Goal: Task Accomplishment & Management: Complete application form

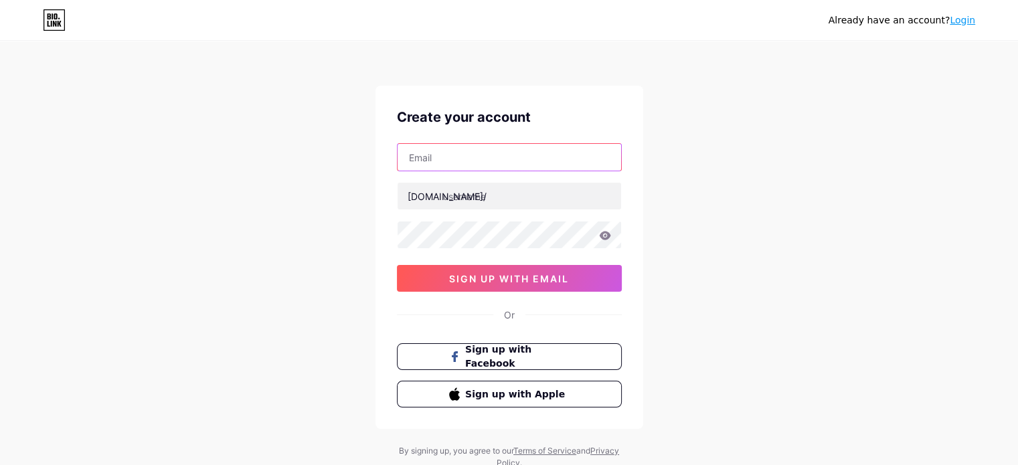
click at [503, 161] on input "text" at bounding box center [510, 157] width 224 height 27
type input "[EMAIL_ADDRESS][DOMAIN_NAME]"
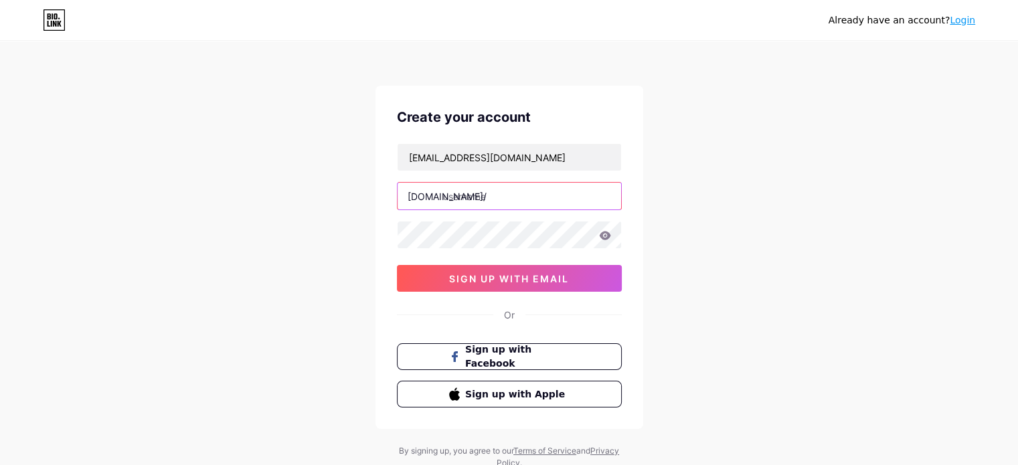
click at [509, 193] on input "text" at bounding box center [510, 196] width 224 height 27
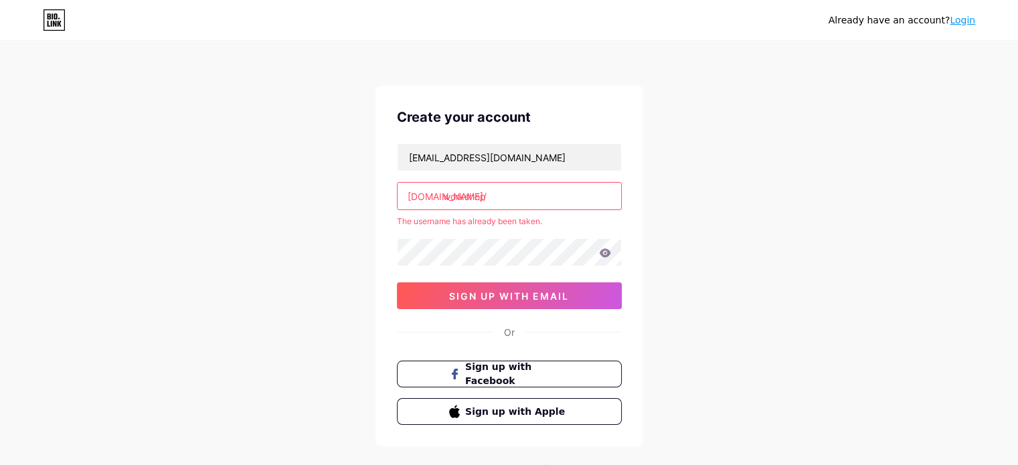
click at [506, 196] on input "workshop" at bounding box center [510, 196] width 224 height 27
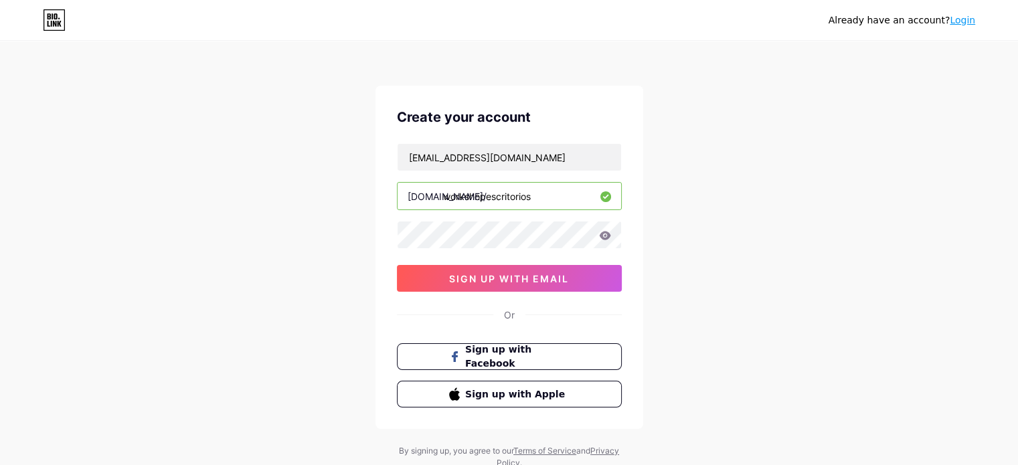
type input "workshopescritorios"
click at [480, 275] on span "sign up with email" at bounding box center [509, 278] width 120 height 11
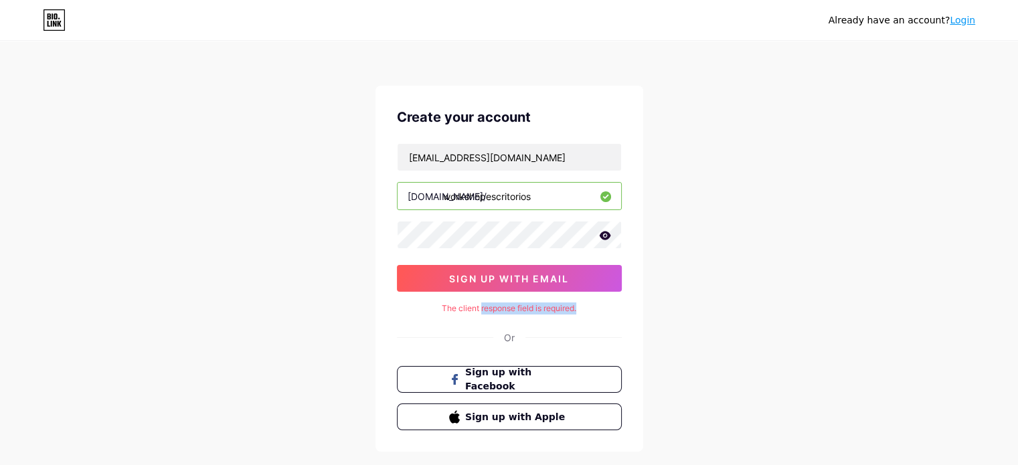
drag, startPoint x: 479, startPoint y: 310, endPoint x: 608, endPoint y: 307, distance: 129.2
click at [608, 307] on div "The client response field is required." at bounding box center [509, 308] width 225 height 12
click at [649, 314] on div "Already have an account? Login Create your account claravicente.arq@gmail.com b…" at bounding box center [509, 267] width 1018 height 535
click at [511, 377] on span "Sign up with Facebook" at bounding box center [516, 379] width 105 height 29
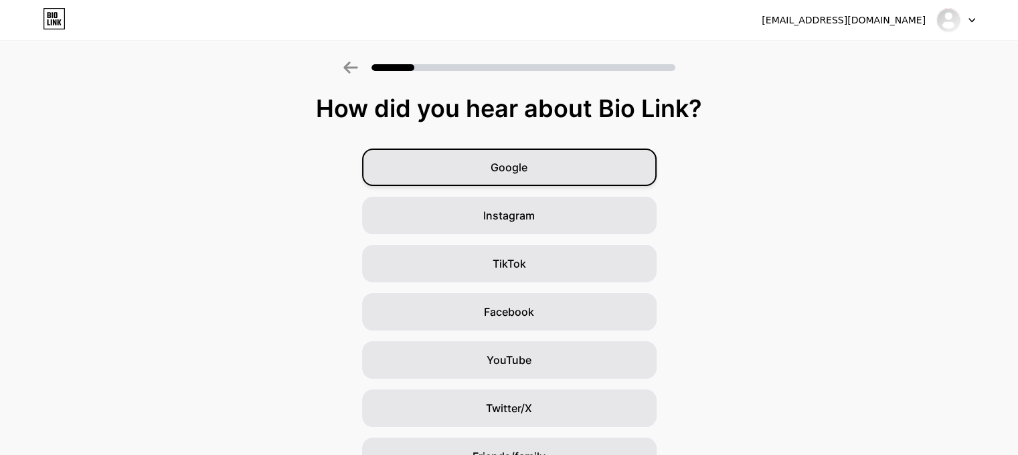
click at [476, 175] on div "Google" at bounding box center [509, 167] width 294 height 37
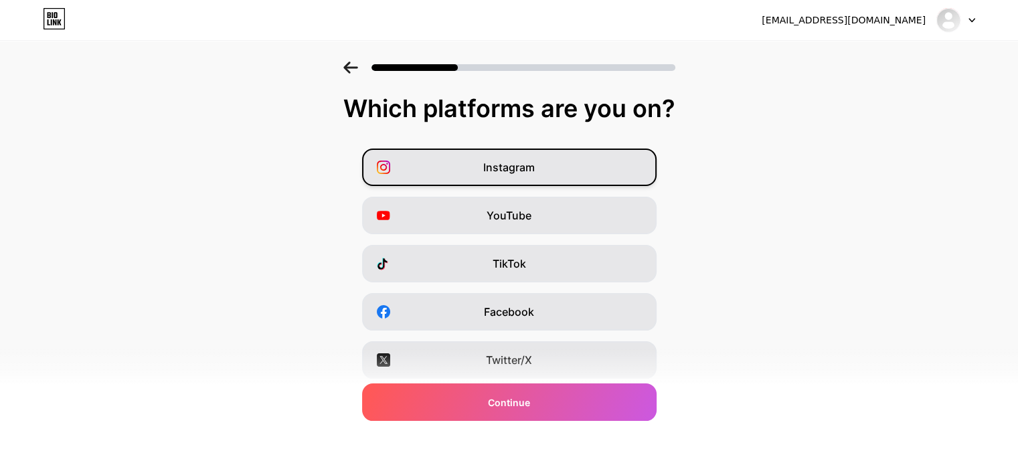
click at [478, 169] on div "Instagram" at bounding box center [509, 167] width 294 height 37
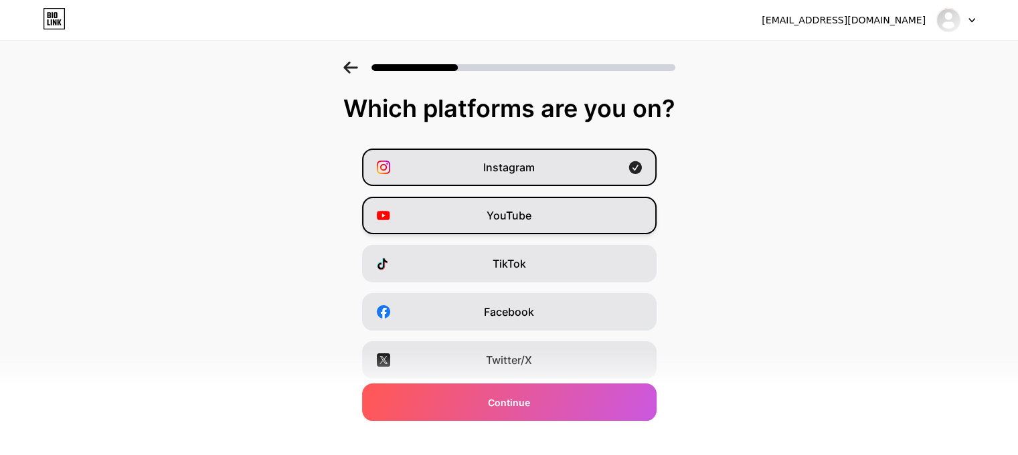
click at [491, 217] on div "YouTube" at bounding box center [509, 215] width 294 height 37
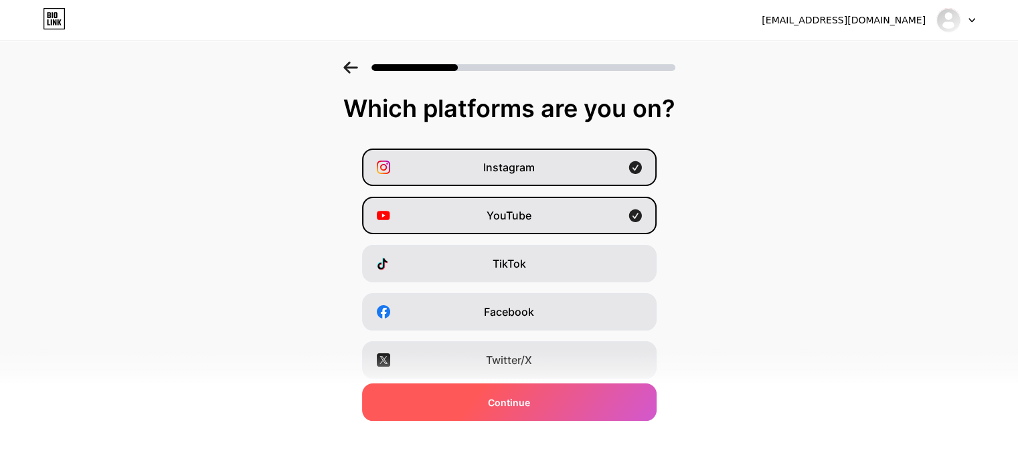
click at [496, 398] on span "Continue" at bounding box center [509, 402] width 42 height 14
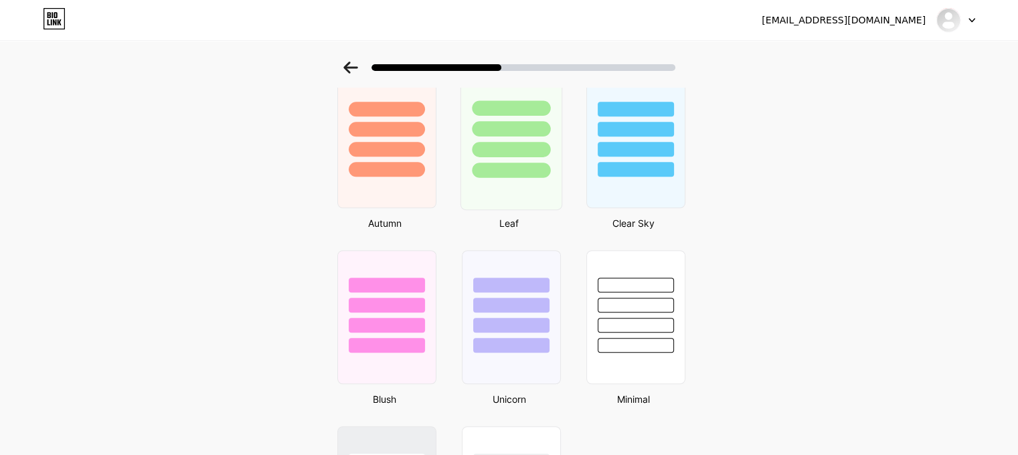
scroll to position [1004, 0]
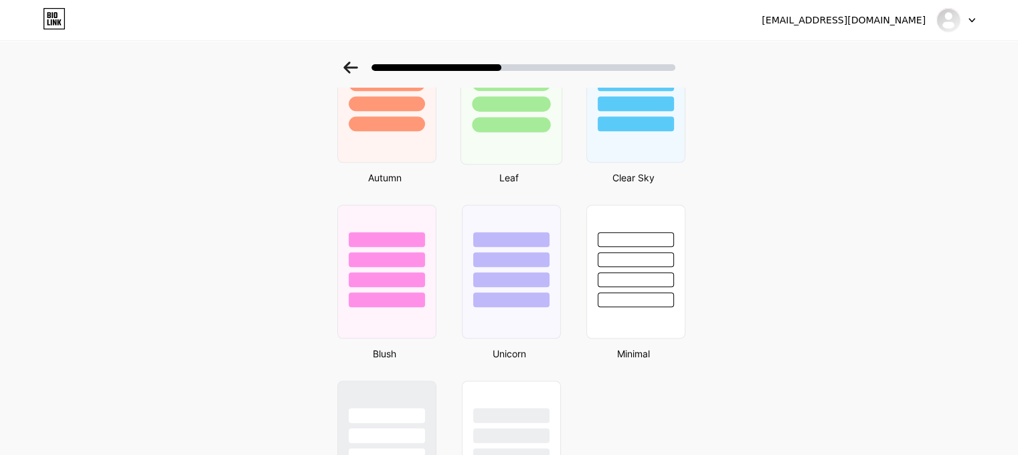
click at [503, 279] on div at bounding box center [511, 279] width 76 height 15
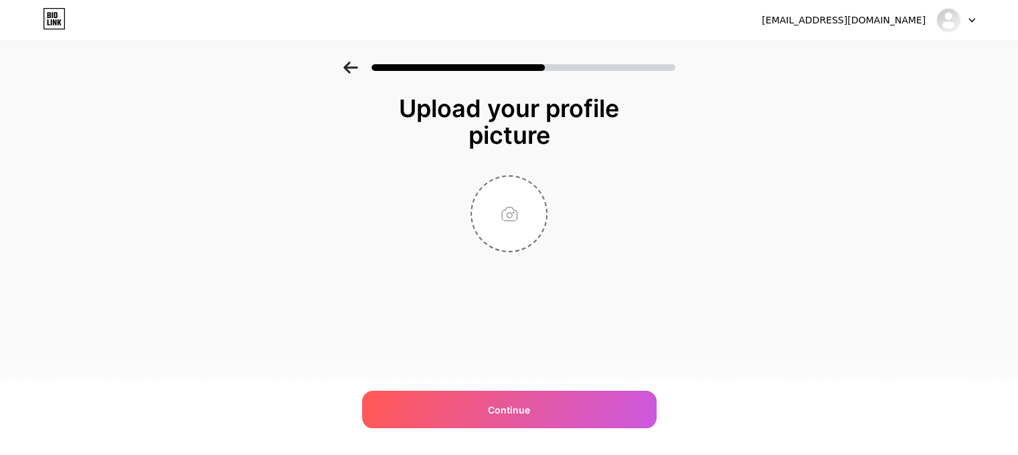
scroll to position [0, 0]
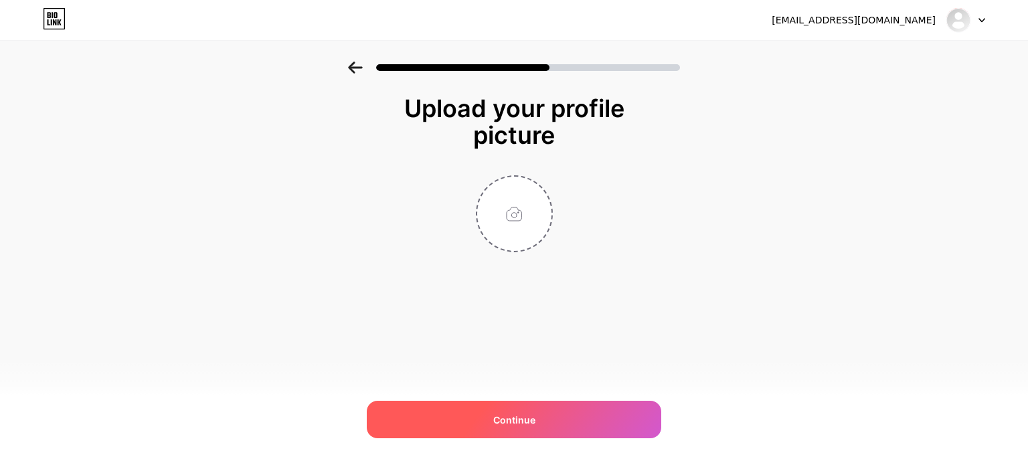
click at [530, 416] on span "Continue" at bounding box center [514, 420] width 42 height 14
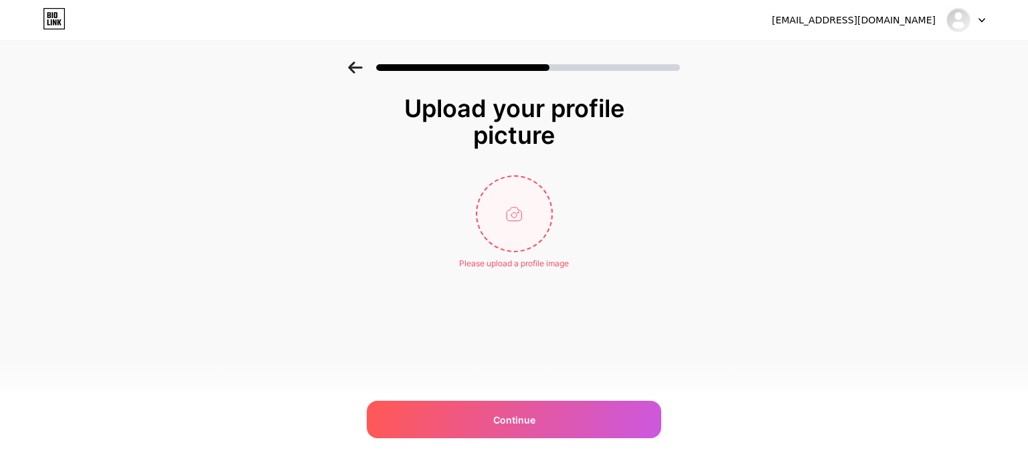
click at [511, 227] on input "file" at bounding box center [514, 214] width 74 height 74
type input "C:\fakepath\Linha do Tempo da Arquitetura_ Da Régua T à Inteligência Artificial…"
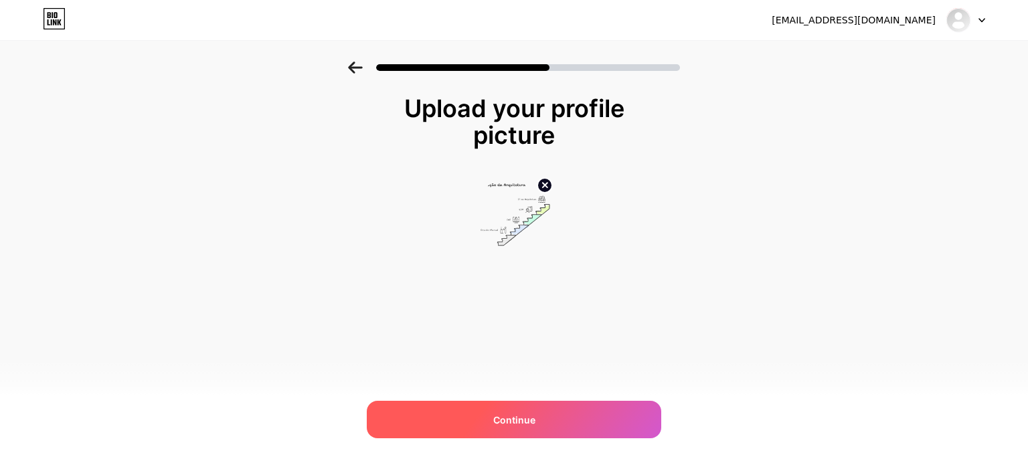
click at [524, 411] on div "Continue" at bounding box center [514, 419] width 294 height 37
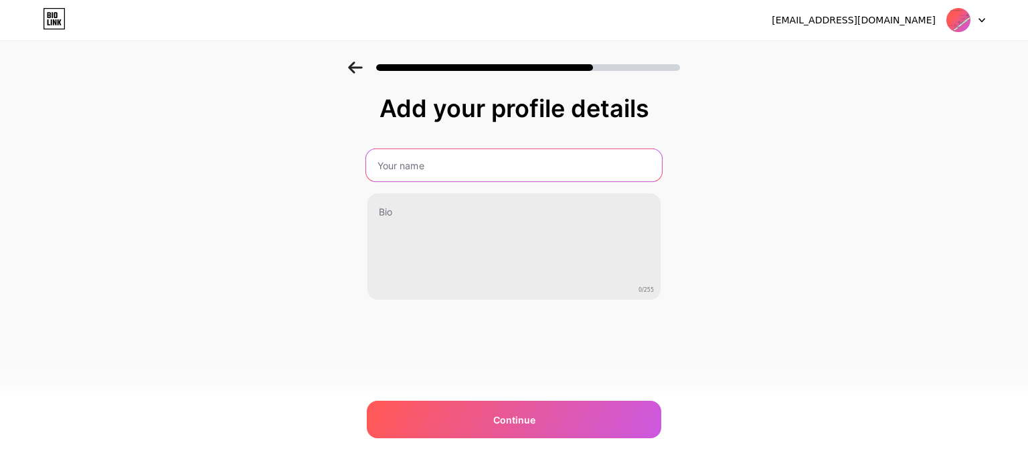
click at [454, 163] on input "text" at bounding box center [514, 165] width 296 height 32
type input "Maria Clara Vicente da Silva"
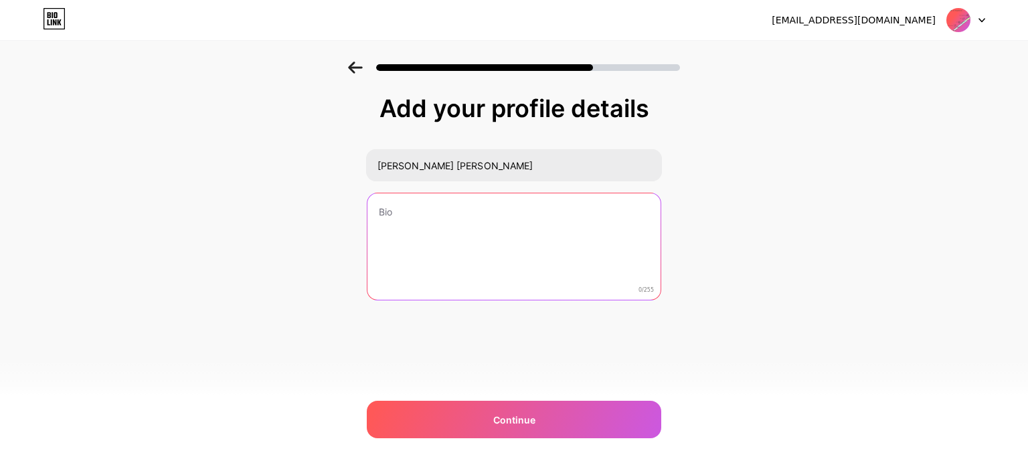
click at [408, 227] on textarea at bounding box center [513, 247] width 293 height 108
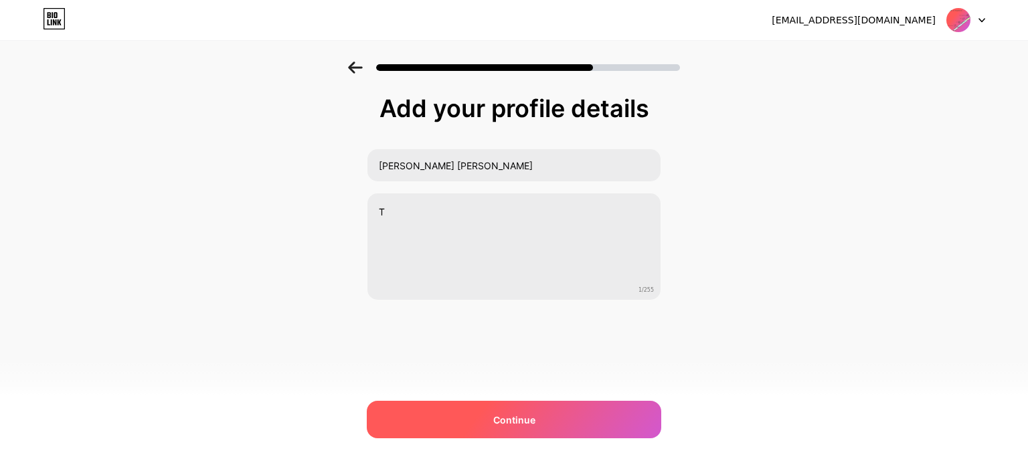
click at [503, 414] on span "Continue" at bounding box center [514, 420] width 42 height 14
click at [515, 409] on div "Continue" at bounding box center [514, 419] width 294 height 37
click at [535, 422] on div "Continue" at bounding box center [514, 419] width 294 height 37
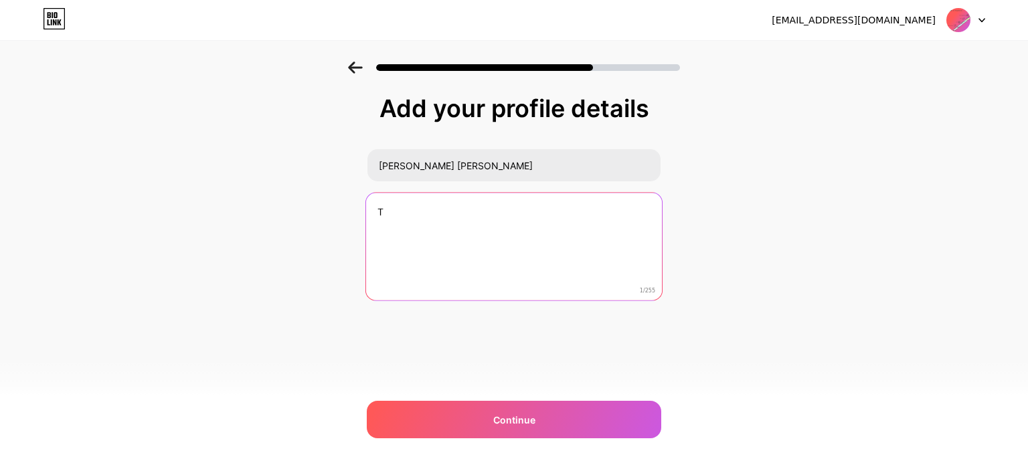
click at [493, 219] on textarea "T" at bounding box center [514, 247] width 296 height 109
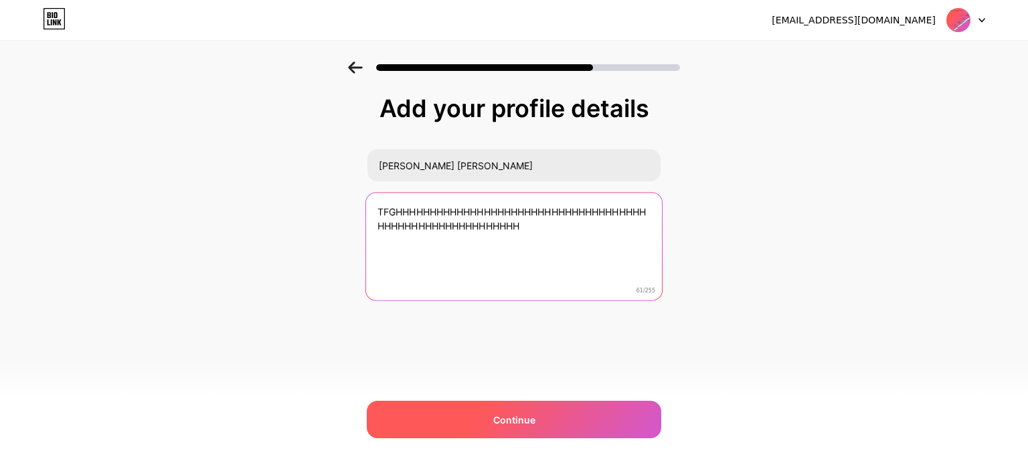
type textarea "TFGHHHHHHHHHHHHHHHHHHHHHHHHHHHHHHHHHHHHHHHHHHHHHHHHHHHHHHHHHH"
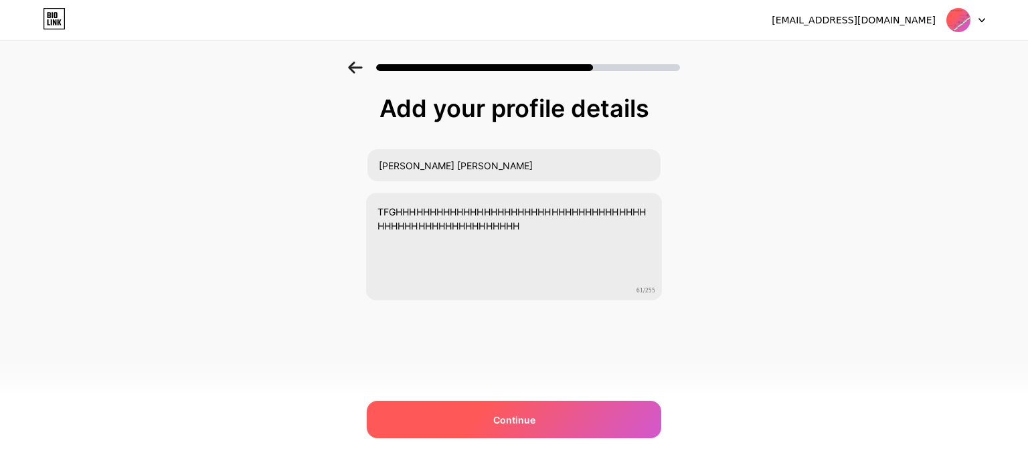
click at [504, 422] on span "Continue" at bounding box center [514, 420] width 42 height 14
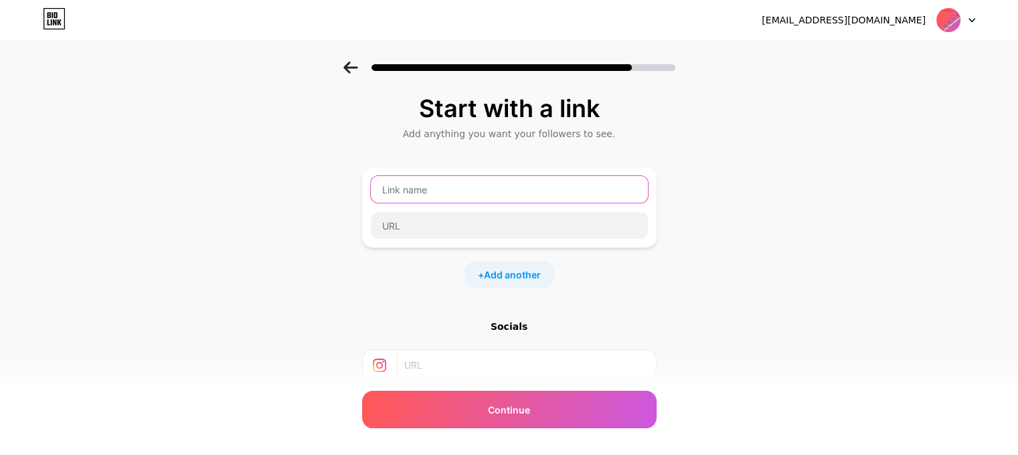
click at [466, 189] on input "text" at bounding box center [509, 189] width 277 height 27
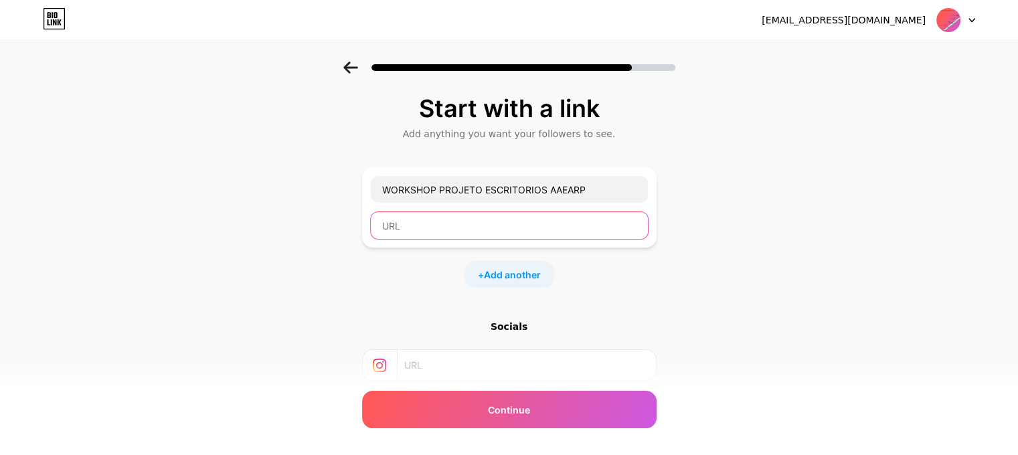
click at [413, 228] on input "text" at bounding box center [509, 225] width 277 height 27
click at [498, 270] on span "Add another" at bounding box center [512, 275] width 57 height 14
click at [448, 226] on input "text" at bounding box center [509, 225] width 277 height 27
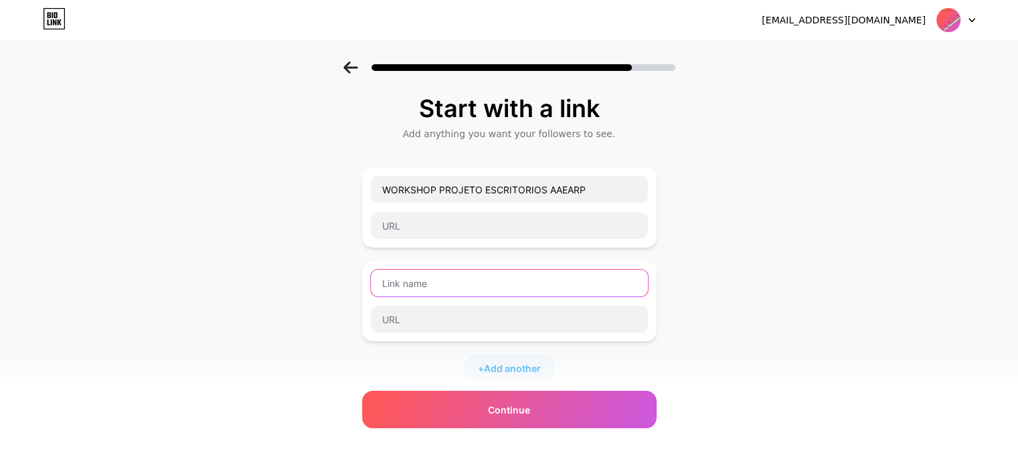
click at [412, 278] on input "text" at bounding box center [509, 283] width 277 height 27
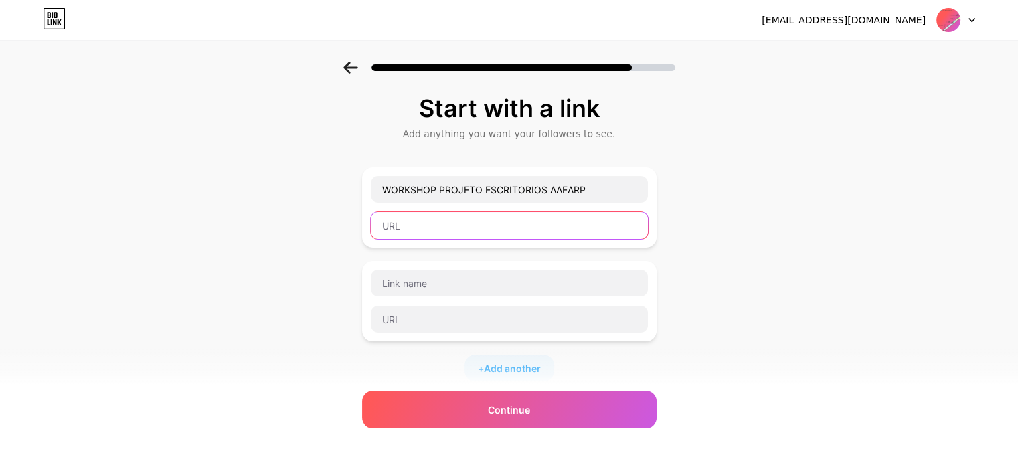
click at [436, 218] on input "text" at bounding box center [509, 225] width 277 height 27
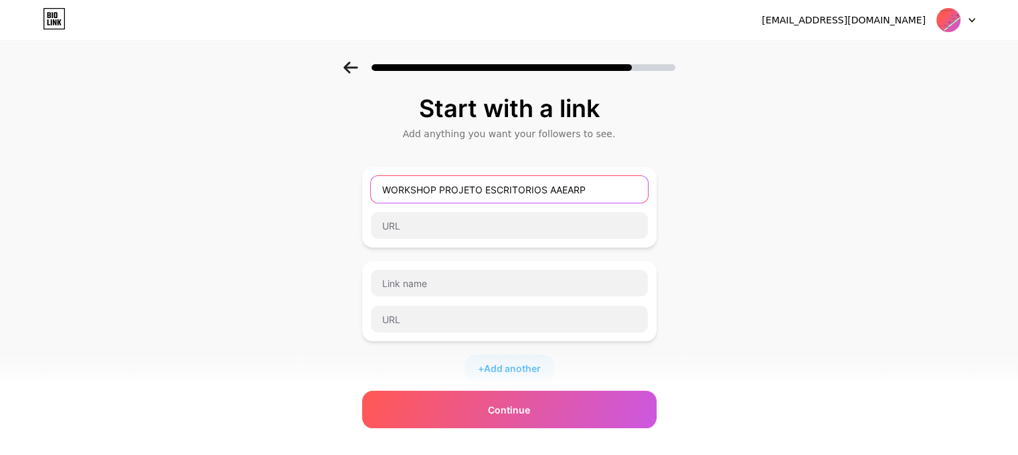
drag, startPoint x: 389, startPoint y: 189, endPoint x: 602, endPoint y: 185, distance: 212.8
click at [602, 185] on input "WORKSHOP PROJETO ESCRITORIOS AAEARP" at bounding box center [509, 189] width 277 height 27
type input "PAGAMENTO A VIS"
click at [521, 361] on span "Add another" at bounding box center [512, 368] width 57 height 14
click at [970, 15] on div at bounding box center [955, 20] width 39 height 24
